Goal: Entertainment & Leisure: Consume media (video, audio)

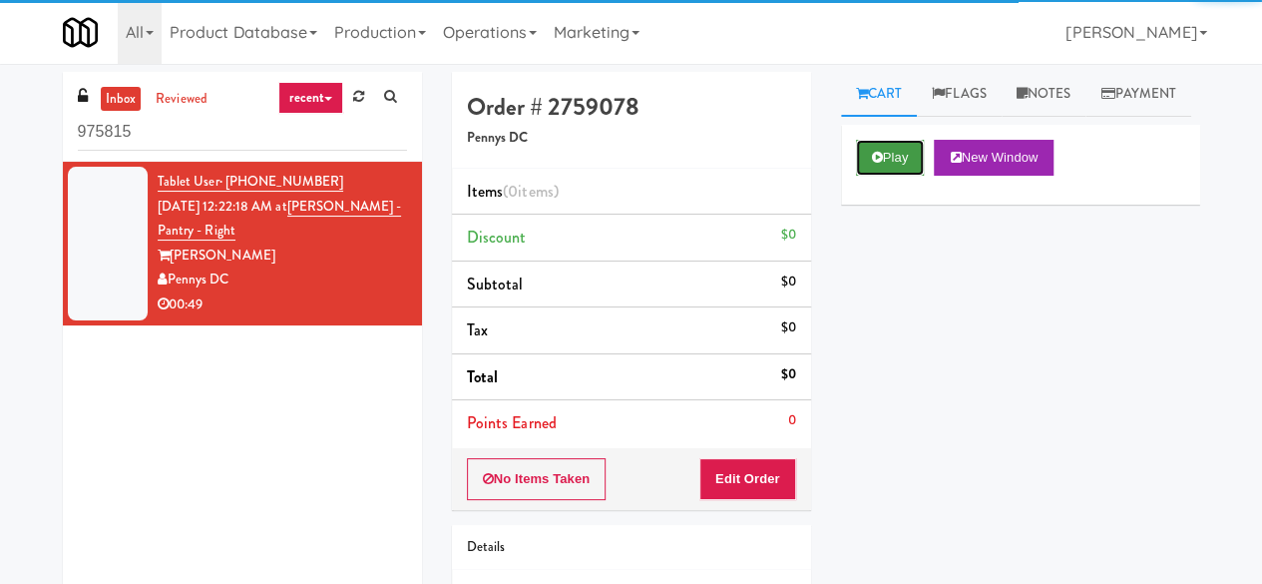
click at [917, 176] on button "Play" at bounding box center [890, 158] width 69 height 36
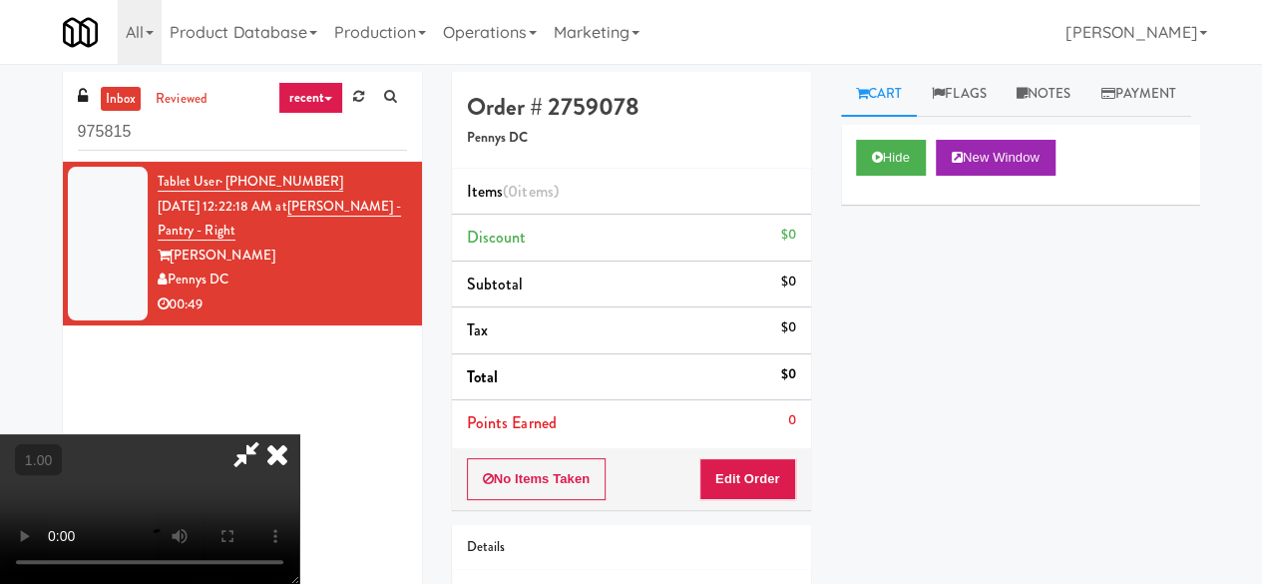
scroll to position [41, 0]
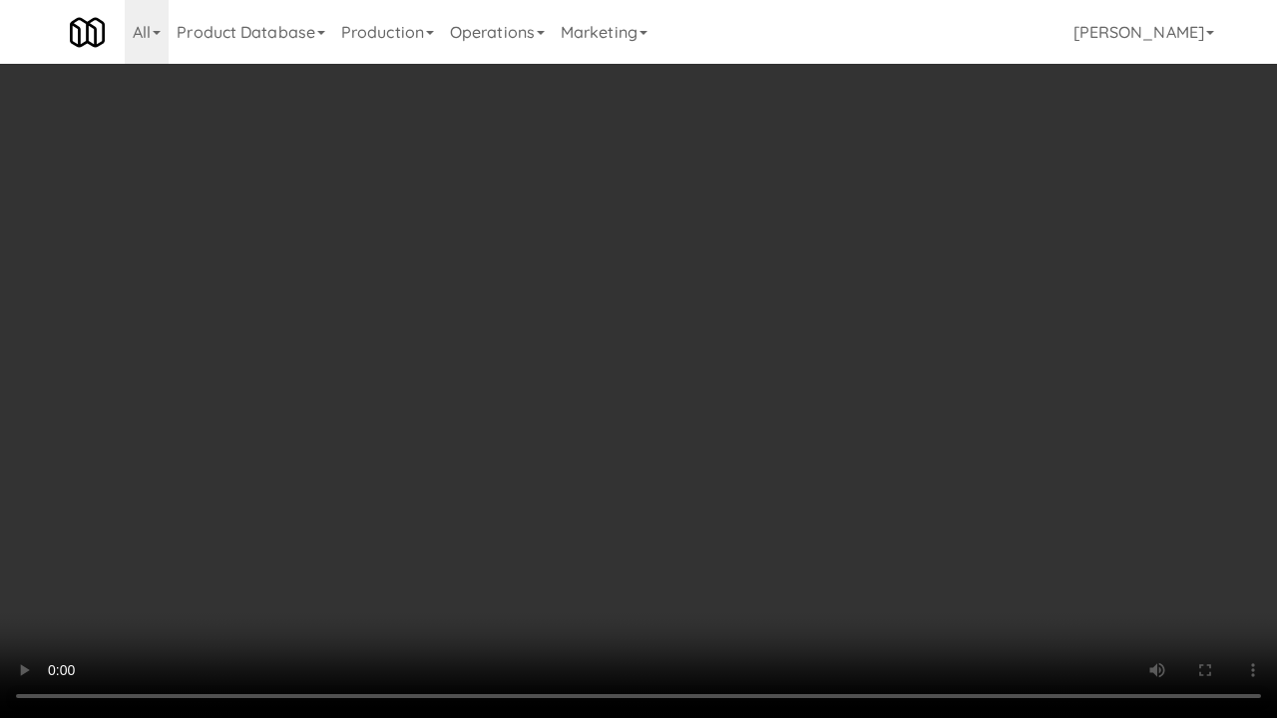
click at [329, 536] on video at bounding box center [638, 359] width 1277 height 718
click at [584, 536] on video at bounding box center [638, 359] width 1277 height 718
click at [587, 509] on video at bounding box center [638, 359] width 1277 height 718
click at [584, 507] on video at bounding box center [638, 359] width 1277 height 718
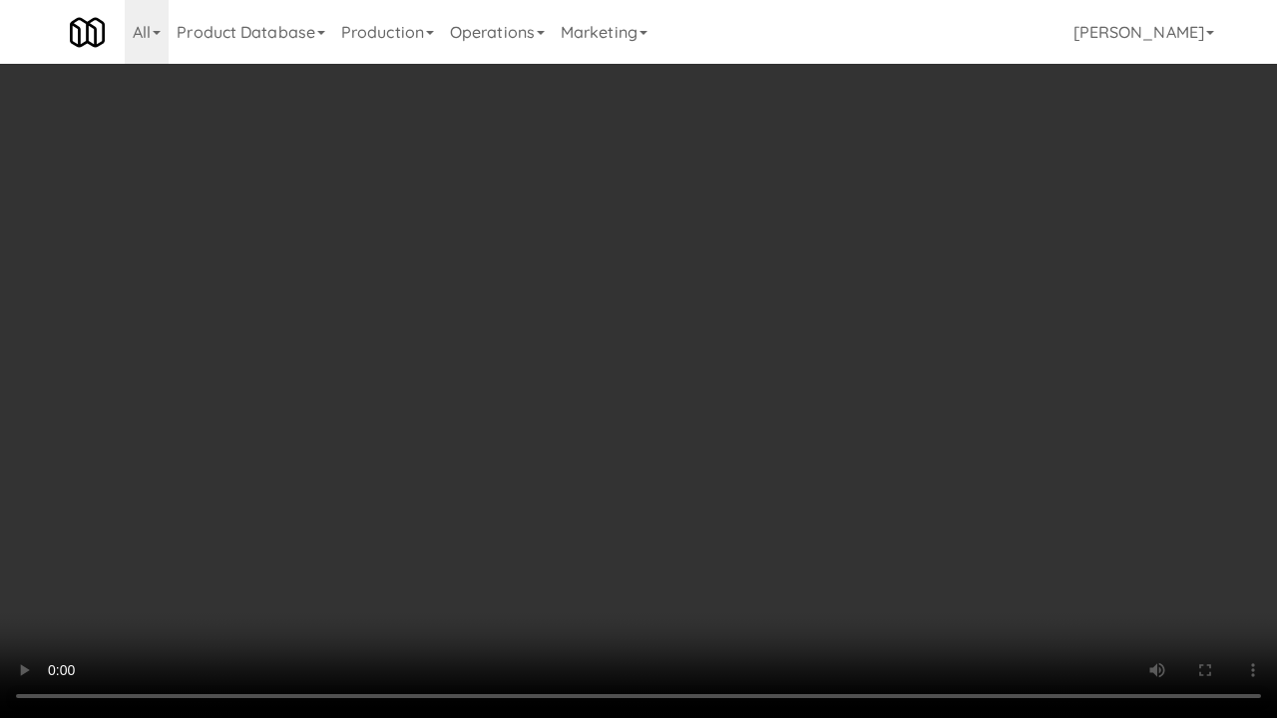
click at [494, 536] on video at bounding box center [638, 359] width 1277 height 718
click at [494, 437] on video at bounding box center [638, 359] width 1277 height 718
click at [556, 459] on video at bounding box center [638, 359] width 1277 height 718
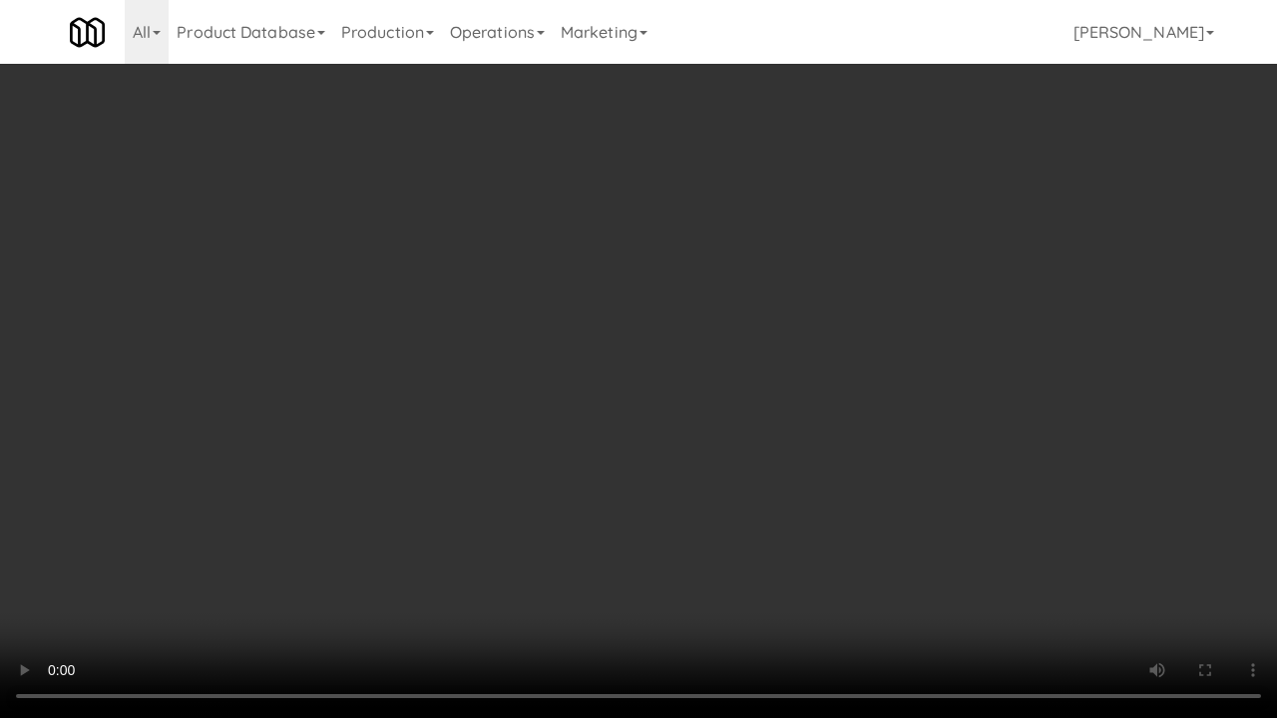
click at [413, 541] on video at bounding box center [638, 359] width 1277 height 718
click at [261, 583] on video at bounding box center [638, 359] width 1277 height 718
click at [269, 583] on video at bounding box center [638, 359] width 1277 height 718
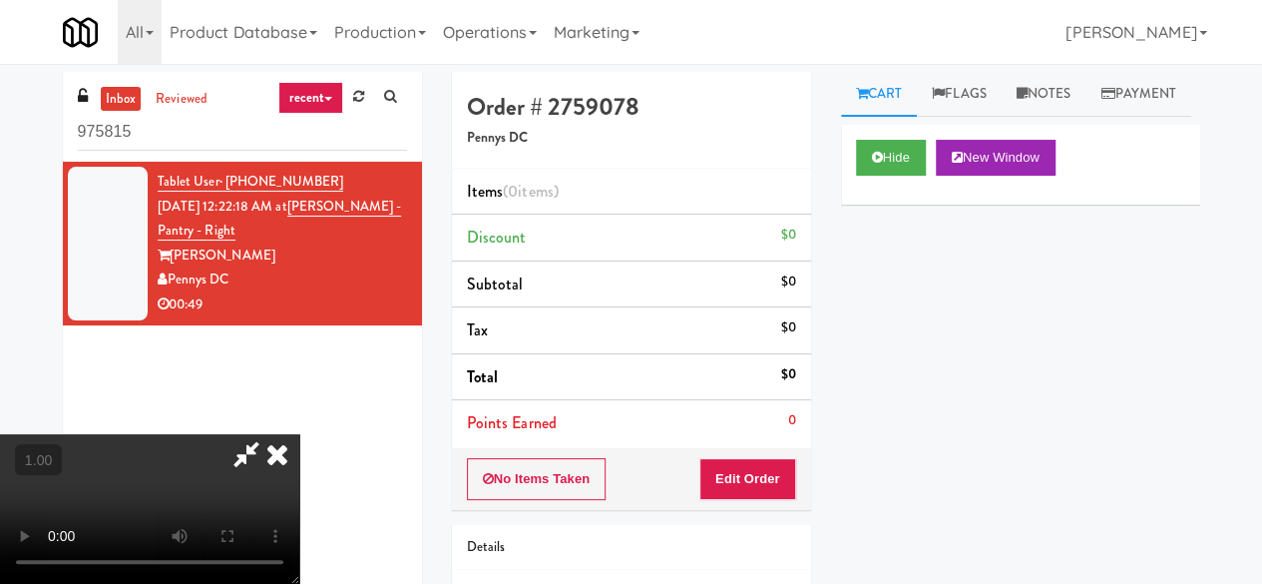
click at [299, 434] on video at bounding box center [149, 509] width 299 height 150
